Goal: Information Seeking & Learning: Learn about a topic

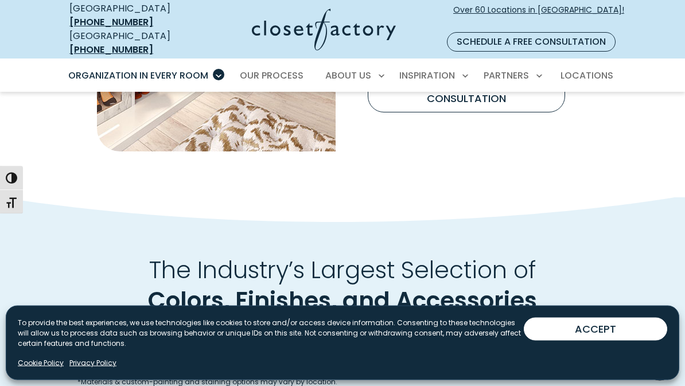
scroll to position [1120, 0]
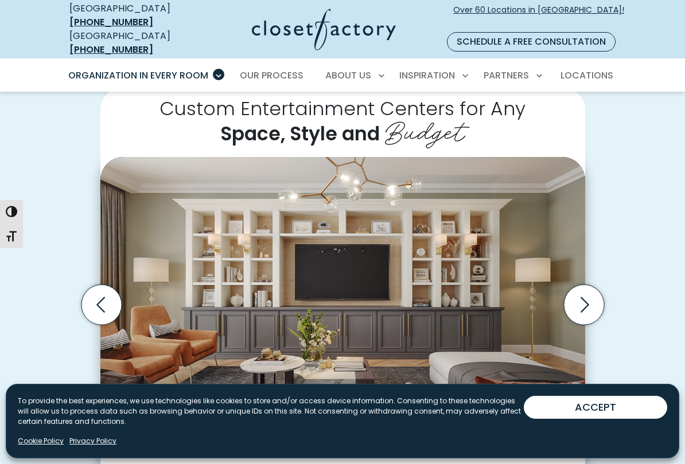
scroll to position [266, 0]
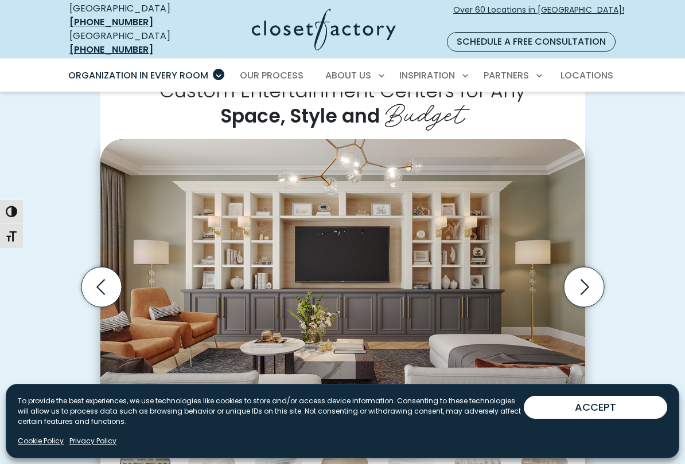
click at [581, 268] on icon "Next slide" at bounding box center [583, 287] width 40 height 40
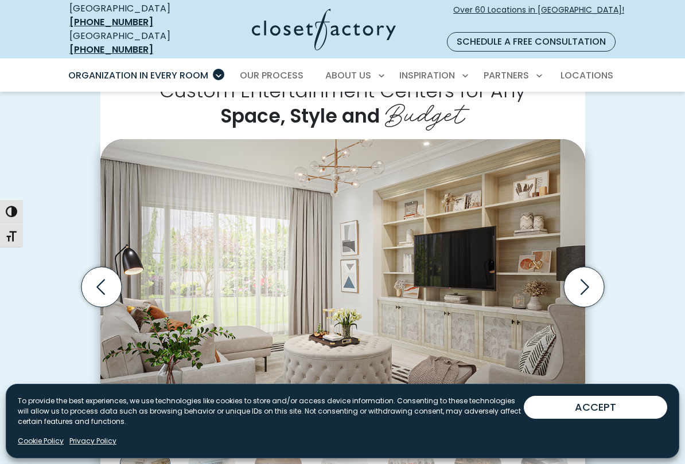
click at [596, 272] on icon "Next slide" at bounding box center [583, 287] width 40 height 40
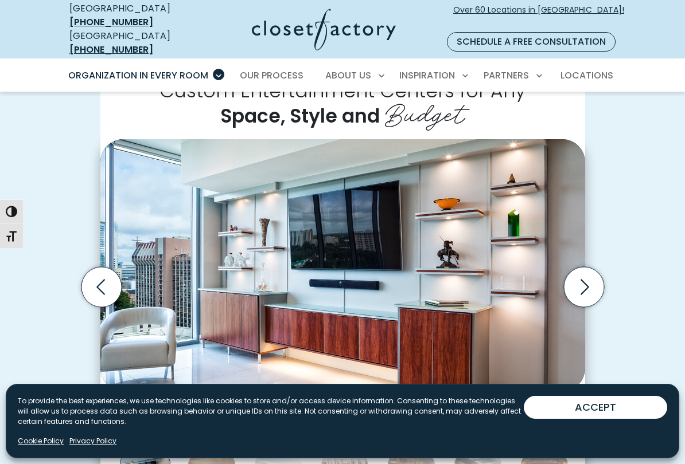
click at [589, 271] on icon "Next slide" at bounding box center [583, 287] width 40 height 40
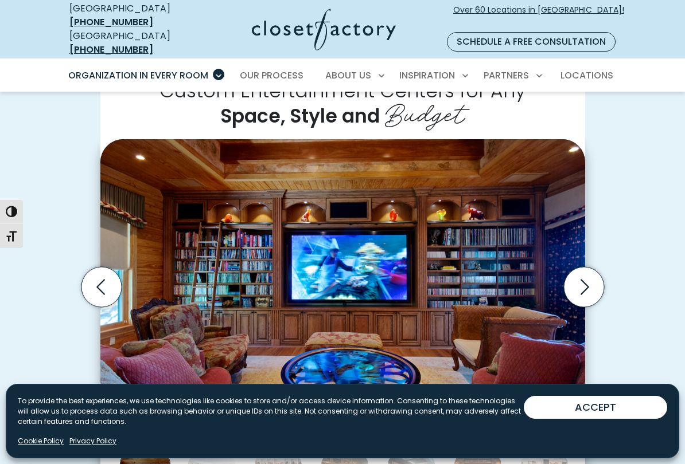
click at [582, 275] on icon "Next slide" at bounding box center [583, 287] width 40 height 40
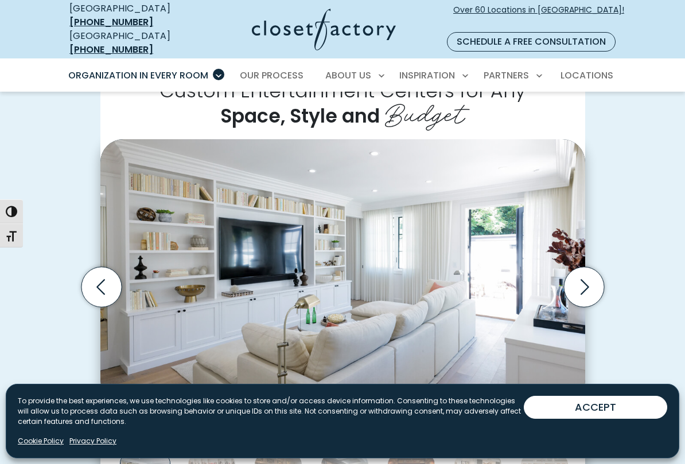
click at [587, 279] on icon "Next slide" at bounding box center [584, 286] width 9 height 15
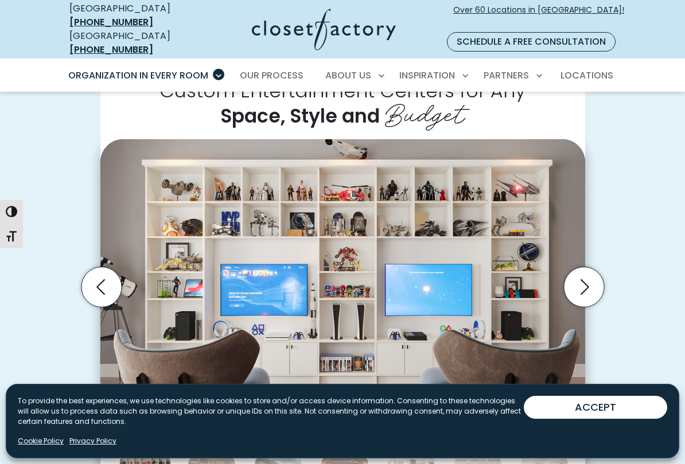
click at [609, 385] on button "ACCEPT" at bounding box center [594, 407] width 143 height 23
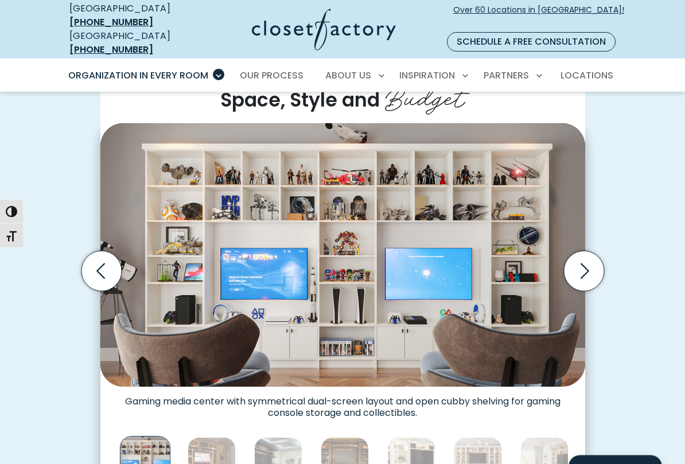
scroll to position [282, 0]
click at [582, 257] on icon "Next slide" at bounding box center [583, 271] width 40 height 40
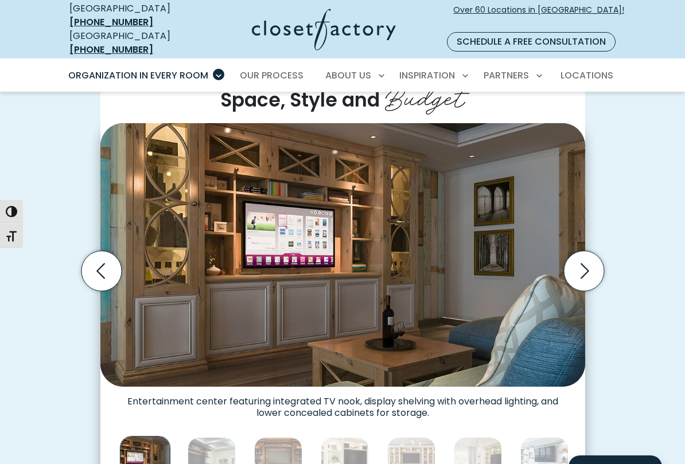
click at [589, 251] on icon "Next slide" at bounding box center [583, 271] width 40 height 40
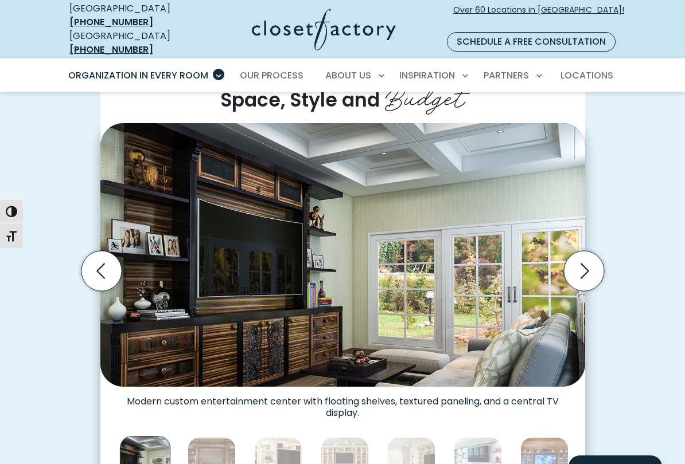
click at [584, 251] on icon "Next slide" at bounding box center [583, 271] width 40 height 40
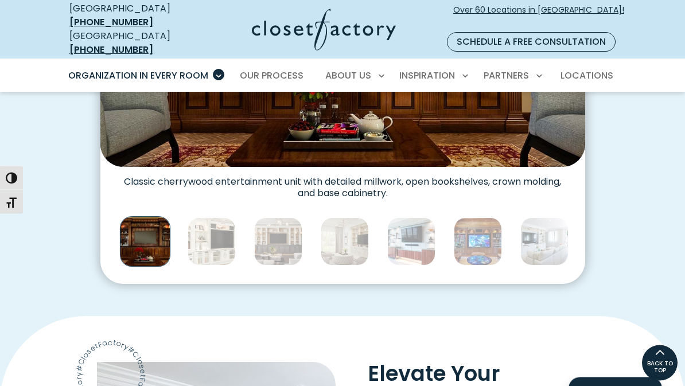
scroll to position [491, 0]
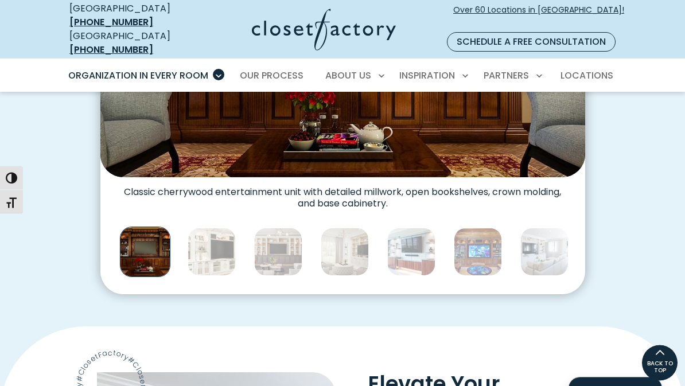
click at [211, 249] on img "Thumbnail Gallery" at bounding box center [211, 252] width 48 height 48
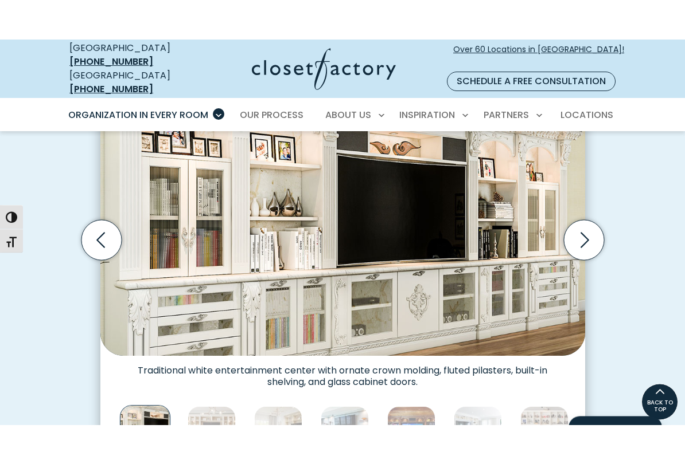
scroll to position [310, 0]
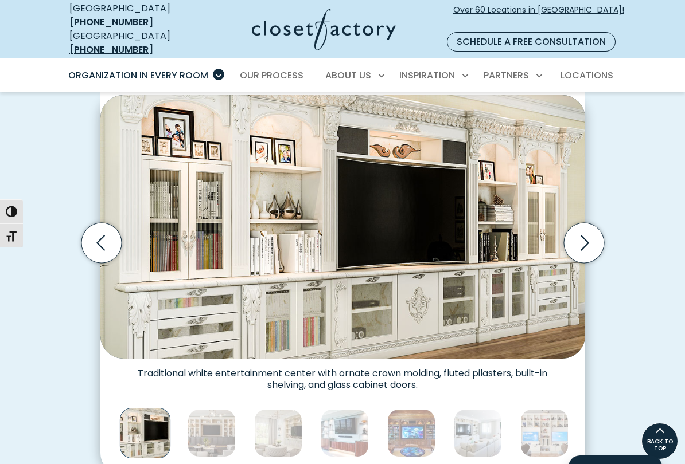
click at [206, 385] on img "Thumbnail Gallery" at bounding box center [211, 433] width 48 height 48
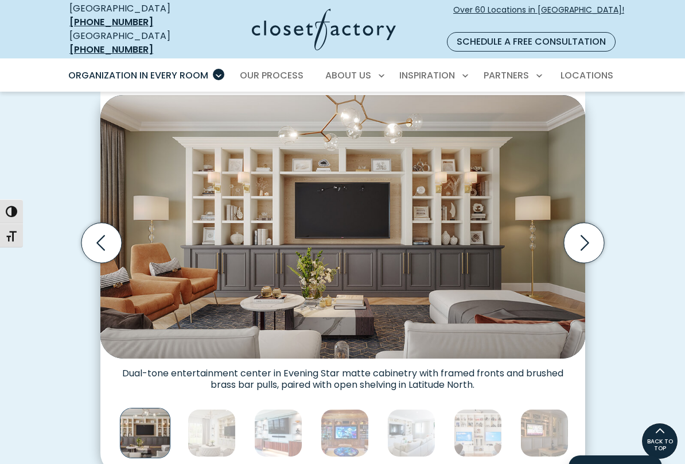
click at [576, 223] on icon "Next slide" at bounding box center [583, 243] width 40 height 40
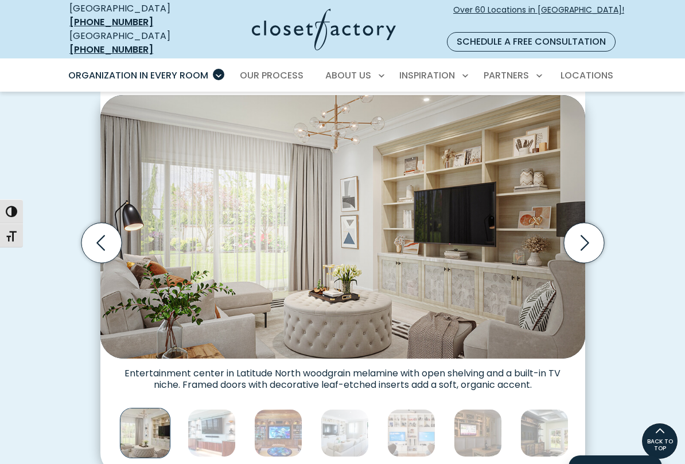
click at [589, 223] on icon "Next slide" at bounding box center [583, 243] width 40 height 40
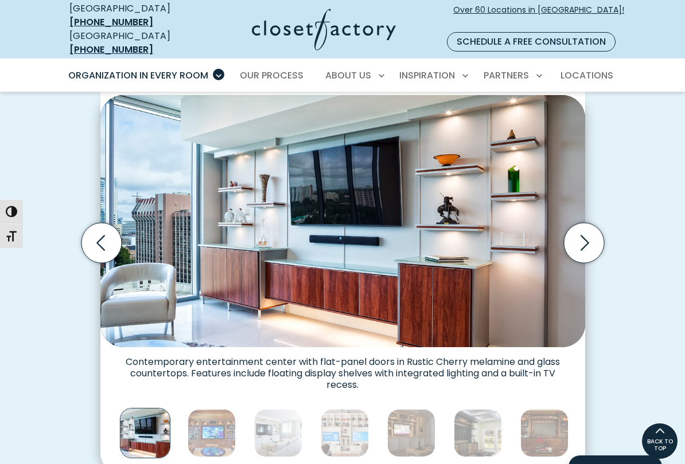
click at [596, 223] on icon "Next slide" at bounding box center [583, 243] width 40 height 40
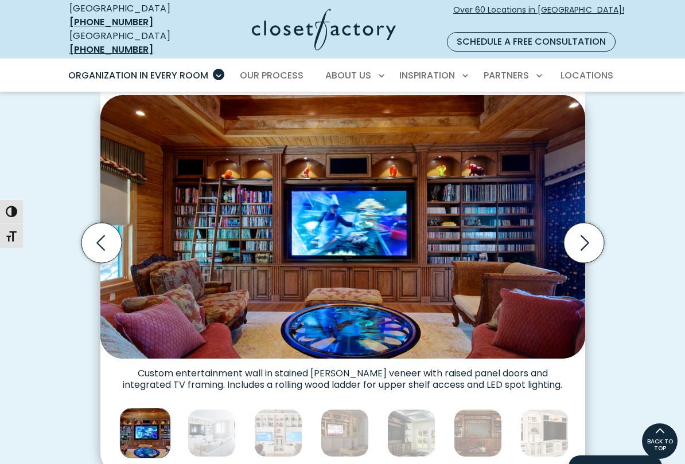
click at [597, 223] on icon "Next slide" at bounding box center [583, 243] width 40 height 40
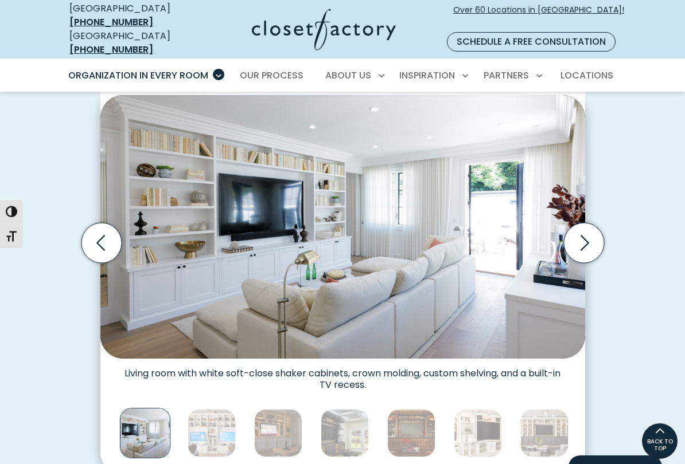
click at [596, 223] on icon "Next slide" at bounding box center [583, 243] width 40 height 40
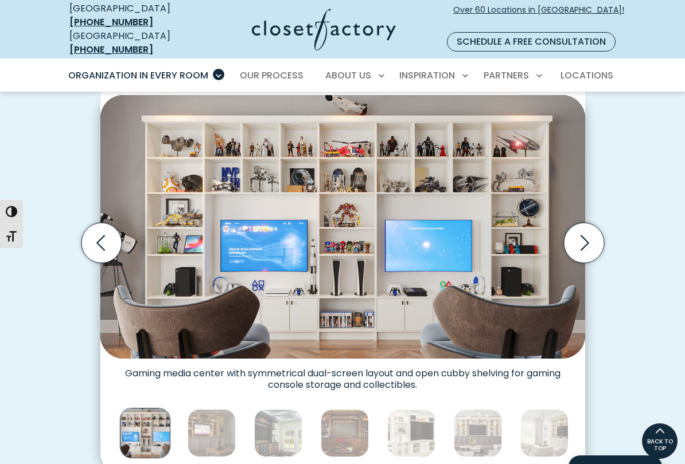
click at [593, 223] on icon "Next slide" at bounding box center [583, 243] width 40 height 40
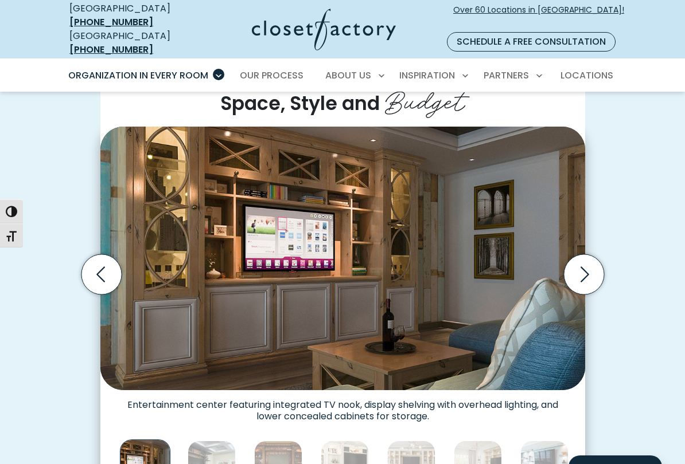
scroll to position [293, 0]
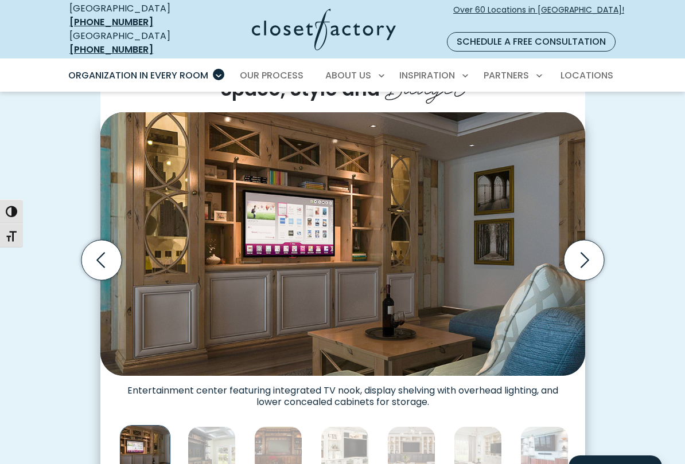
click at [105, 247] on icon "Previous slide" at bounding box center [101, 260] width 40 height 40
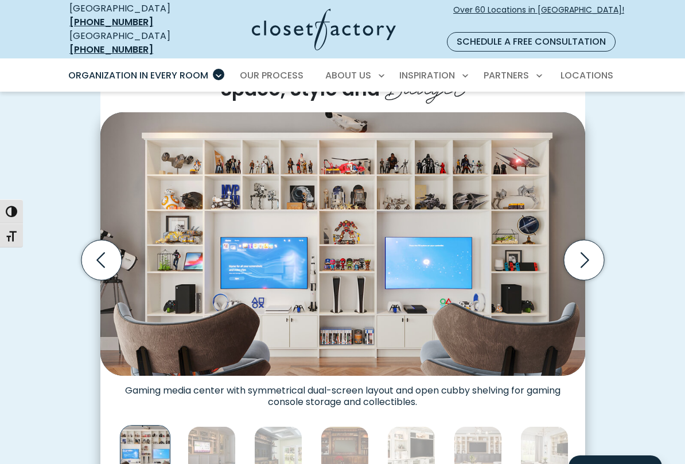
click at [587, 241] on icon "Next slide" at bounding box center [583, 260] width 40 height 40
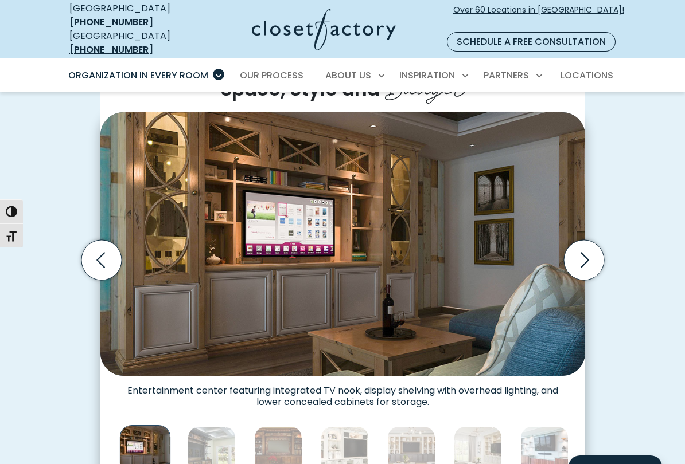
click at [592, 241] on icon "Next slide" at bounding box center [583, 260] width 40 height 40
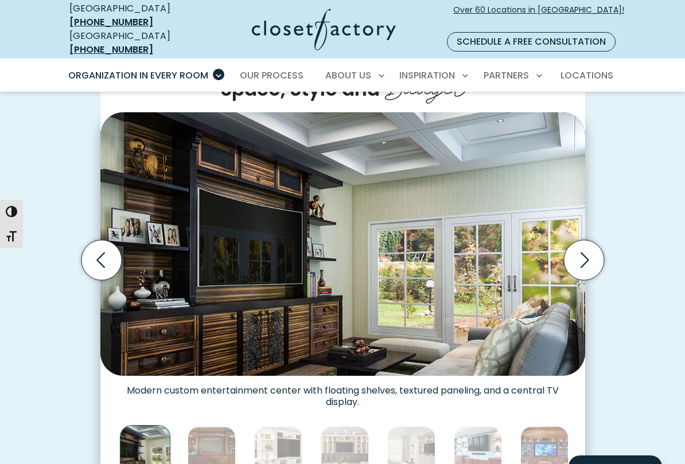
click at [585, 246] on icon "Next slide" at bounding box center [583, 260] width 40 height 40
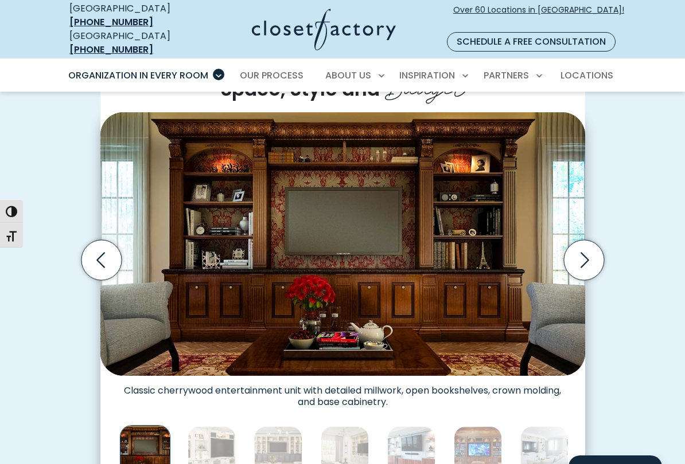
click at [588, 252] on icon "Next slide" at bounding box center [584, 259] width 9 height 15
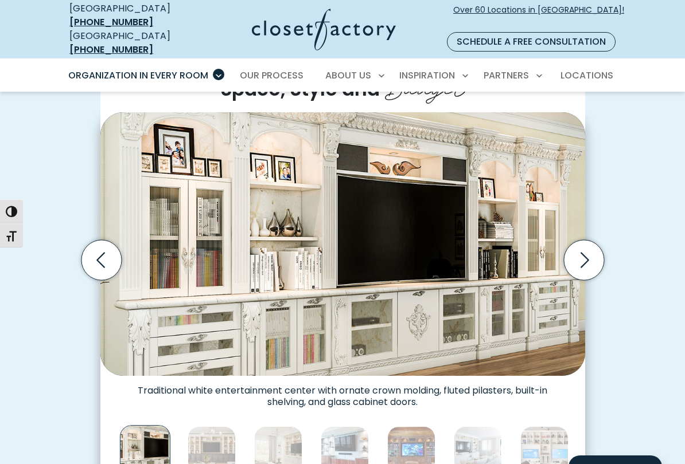
click at [586, 246] on icon "Next slide" at bounding box center [583, 260] width 40 height 40
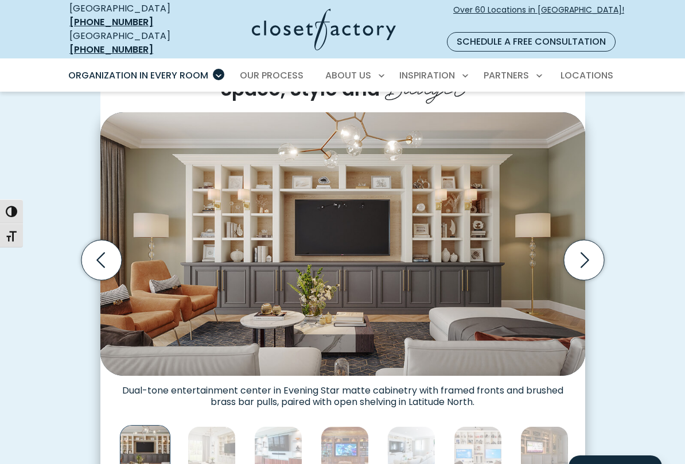
click at [589, 244] on icon "Next slide" at bounding box center [583, 260] width 40 height 40
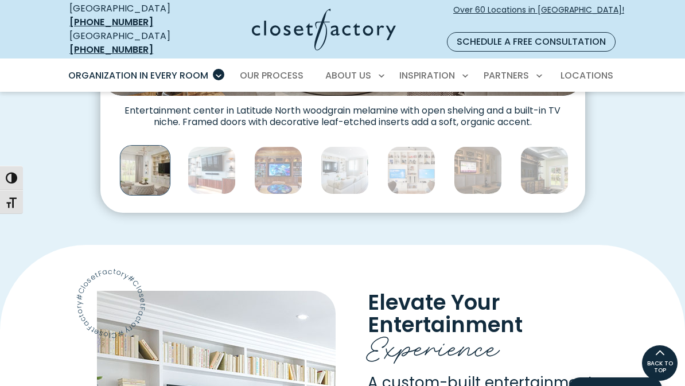
scroll to position [572, 0]
